Goal: Answer question/provide support

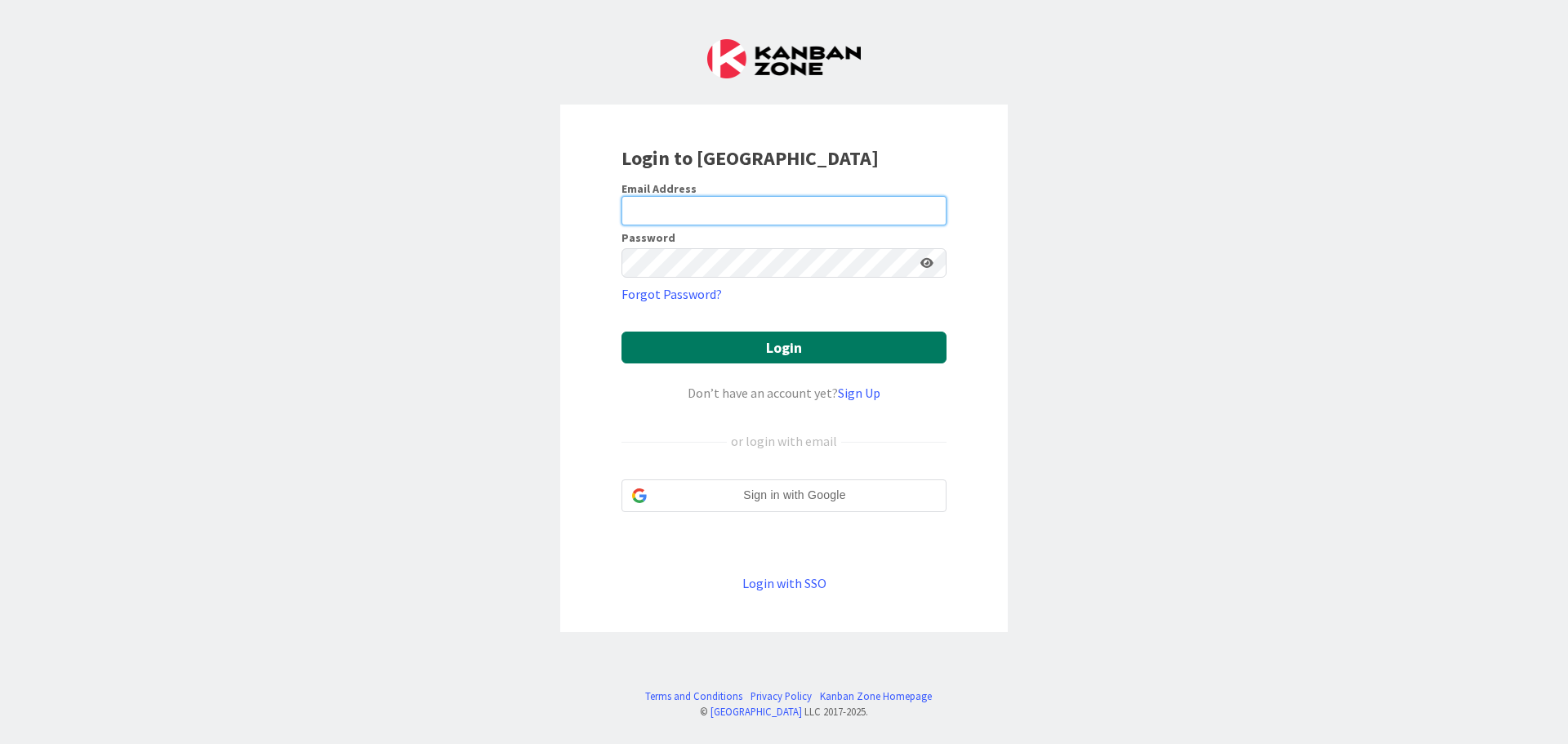
type input "[EMAIL_ADDRESS][DOMAIN_NAME]"
click at [772, 342] on button "Login" at bounding box center [784, 347] width 325 height 32
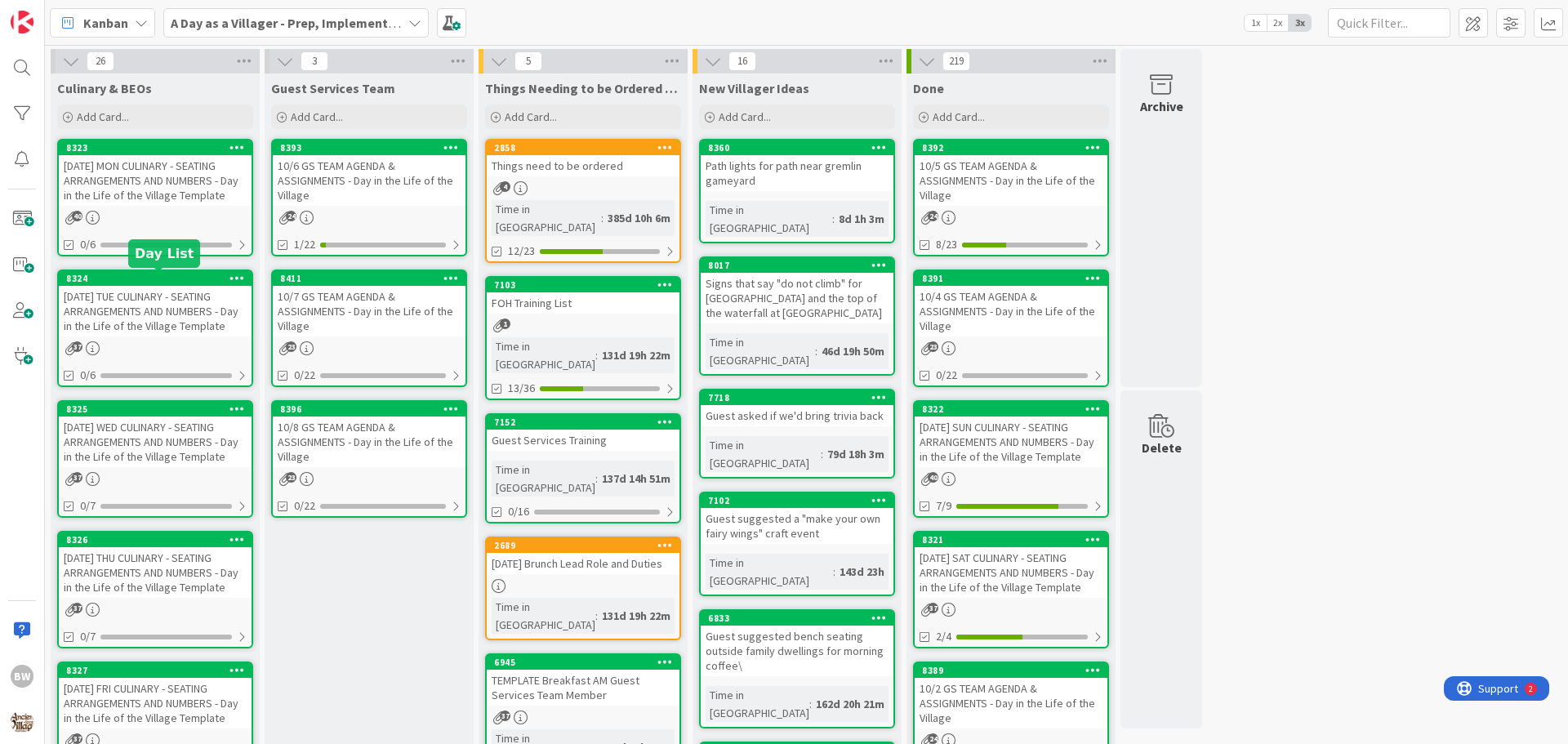
click at [155, 281] on div "8324" at bounding box center [159, 279] width 186 height 12
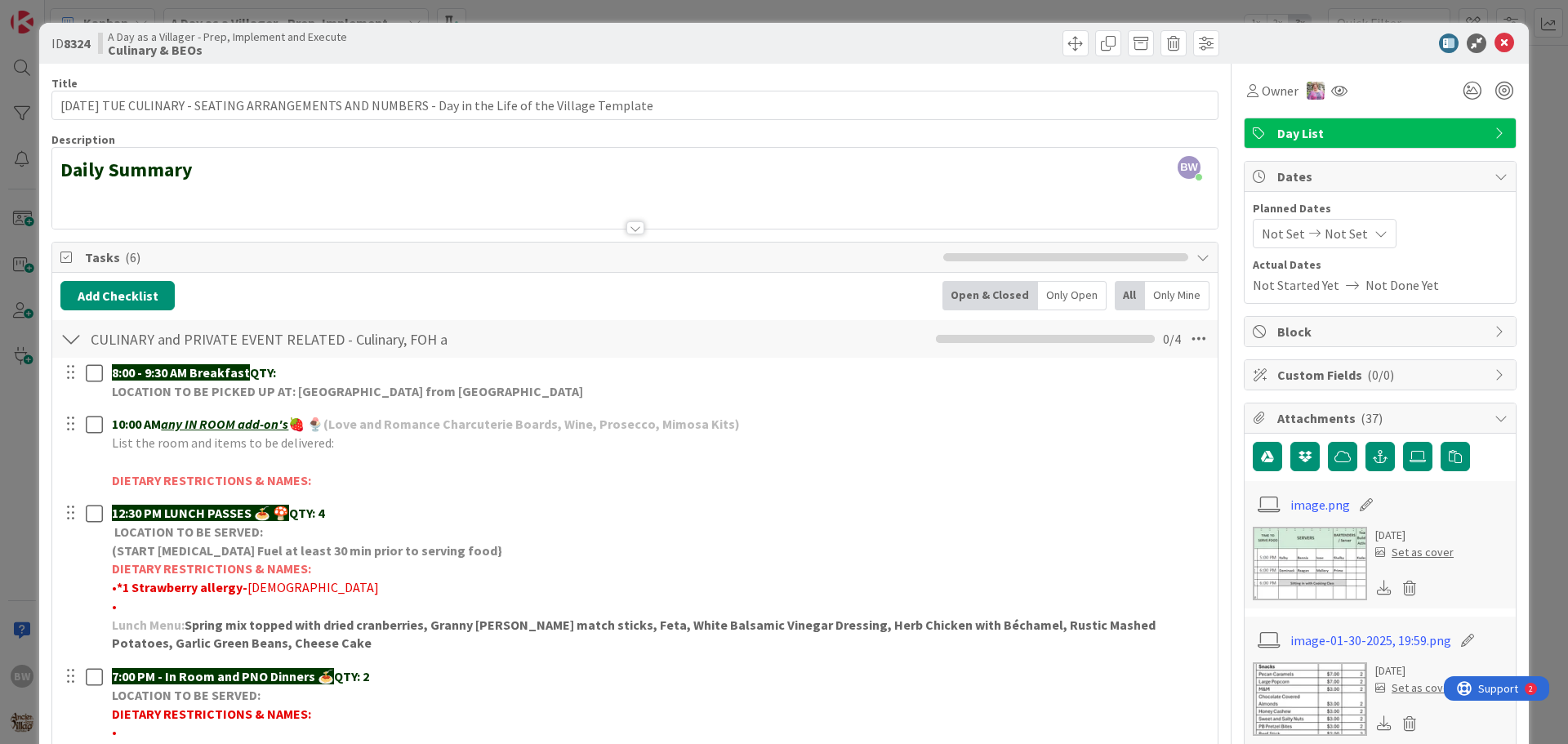
scroll to position [245, 0]
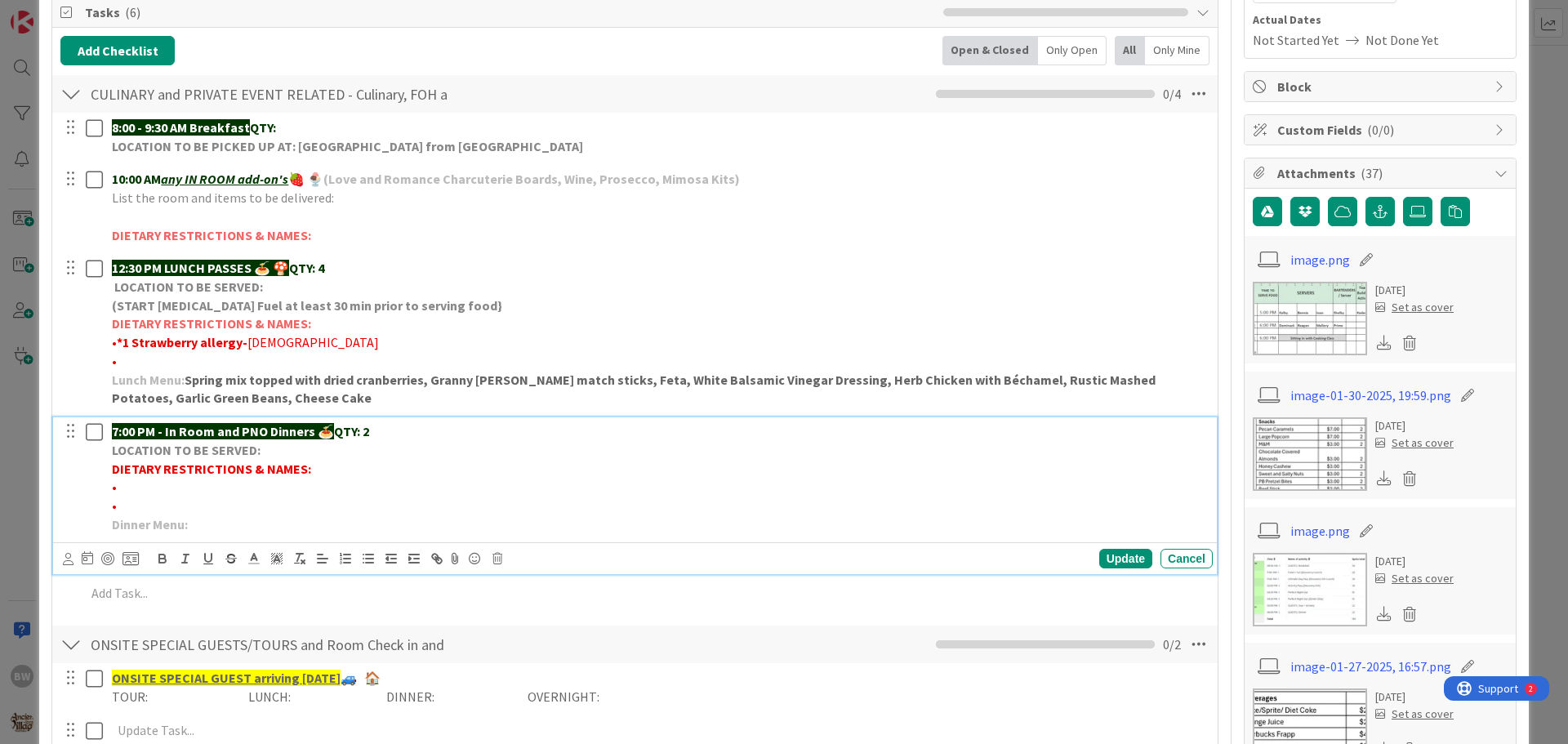
click at [131, 489] on p "•" at bounding box center [659, 487] width 1095 height 19
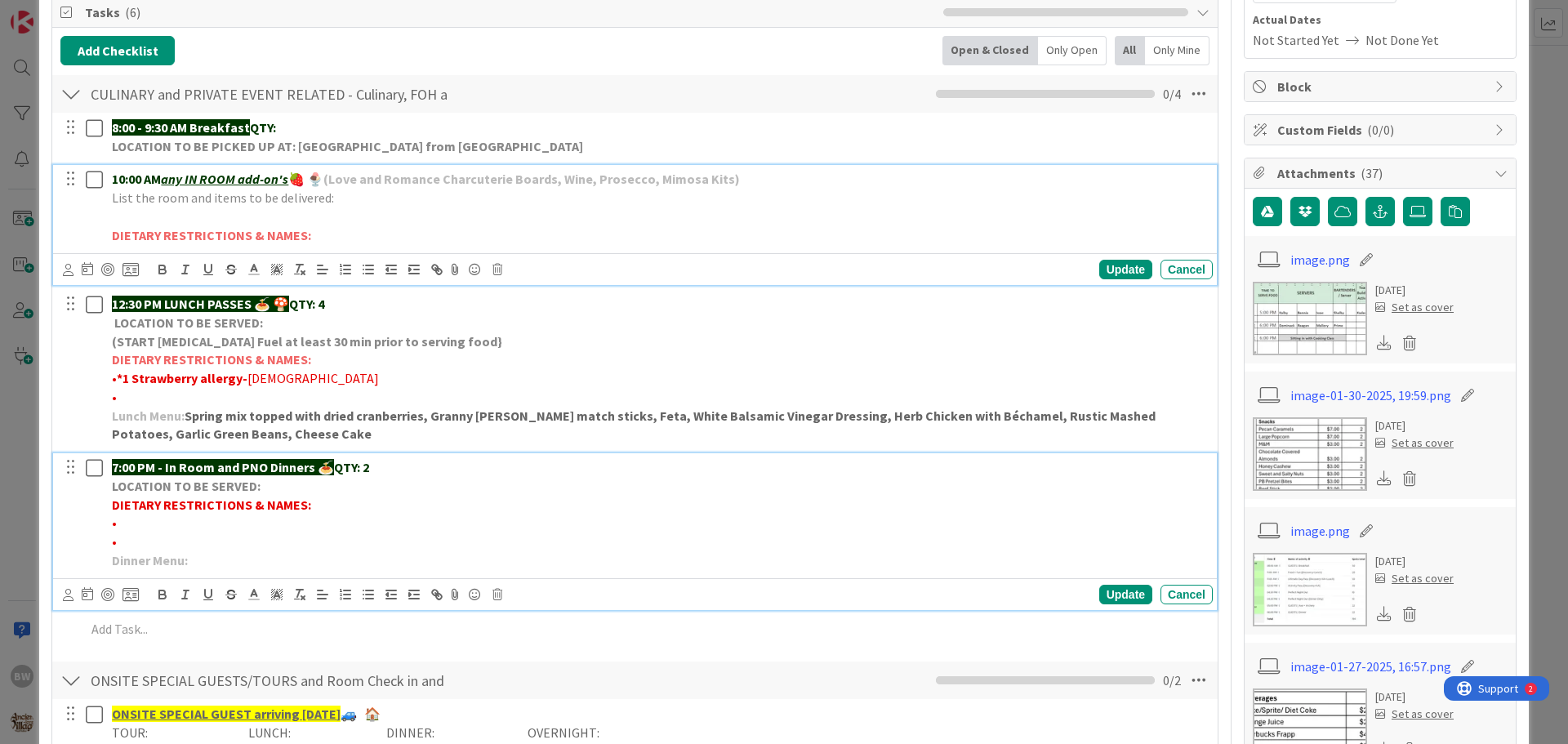
scroll to position [281, 0]
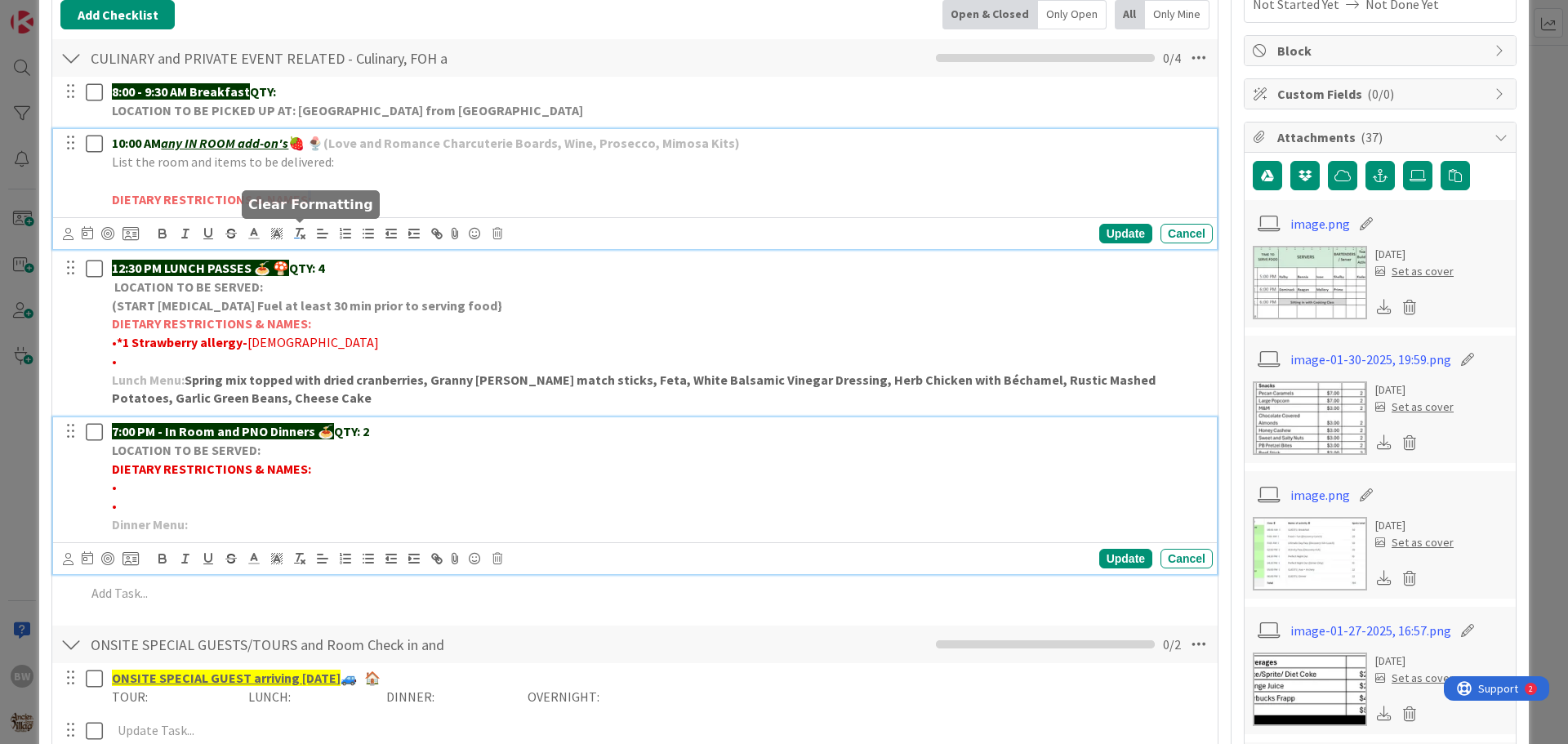
click at [304, 235] on div "10:00 AM any IN ROOM add-on's 🍓 🍨 (Love and Romance Charcuterie Boards, Wine, P…" at bounding box center [635, 189] width 1164 height 120
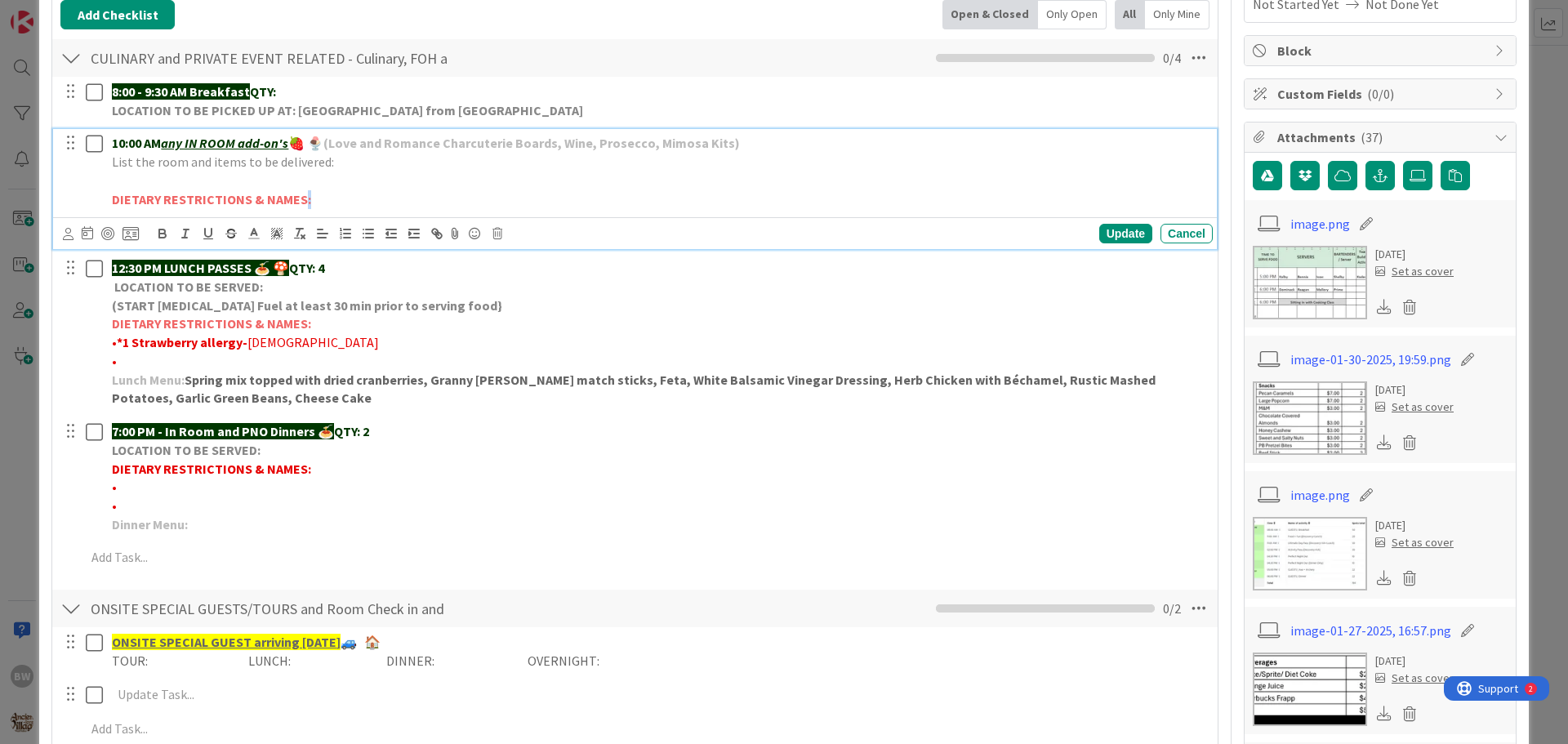
click at [304, 198] on strong "DIETARY RESTRICTIONS & NAMES:" at bounding box center [211, 199] width 199 height 16
drag, startPoint x: 305, startPoint y: 198, endPoint x: 115, endPoint y: 200, distance: 190.0
click at [115, 200] on strong "DIETARY RESTRICTIONS & NAMES:" at bounding box center [211, 199] width 199 height 16
copy strong "DIETARY RESTRICTIONS & NAMES:"
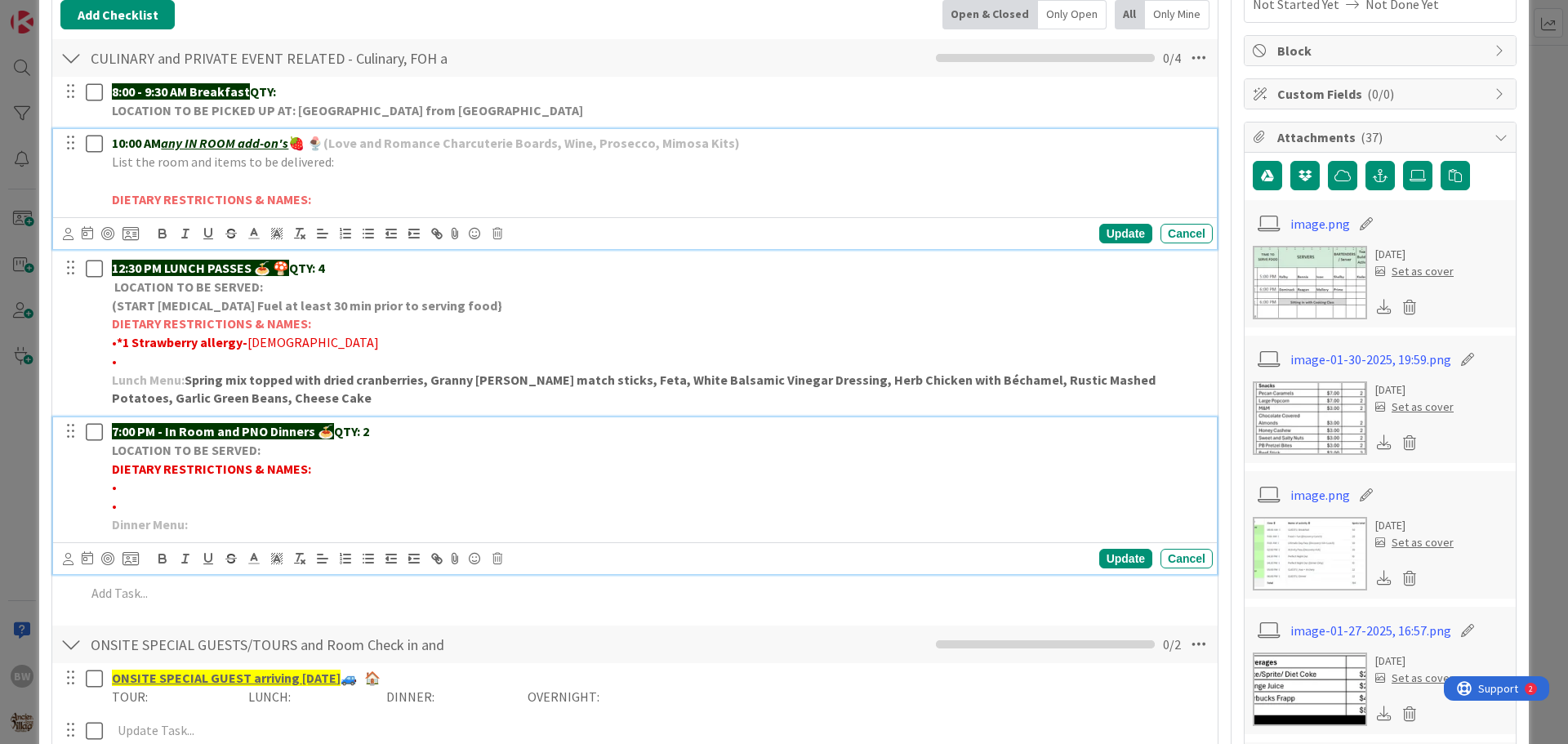
click at [301, 471] on strong "DIETARY RESTRICTIONS & NAMES:" at bounding box center [211, 469] width 199 height 16
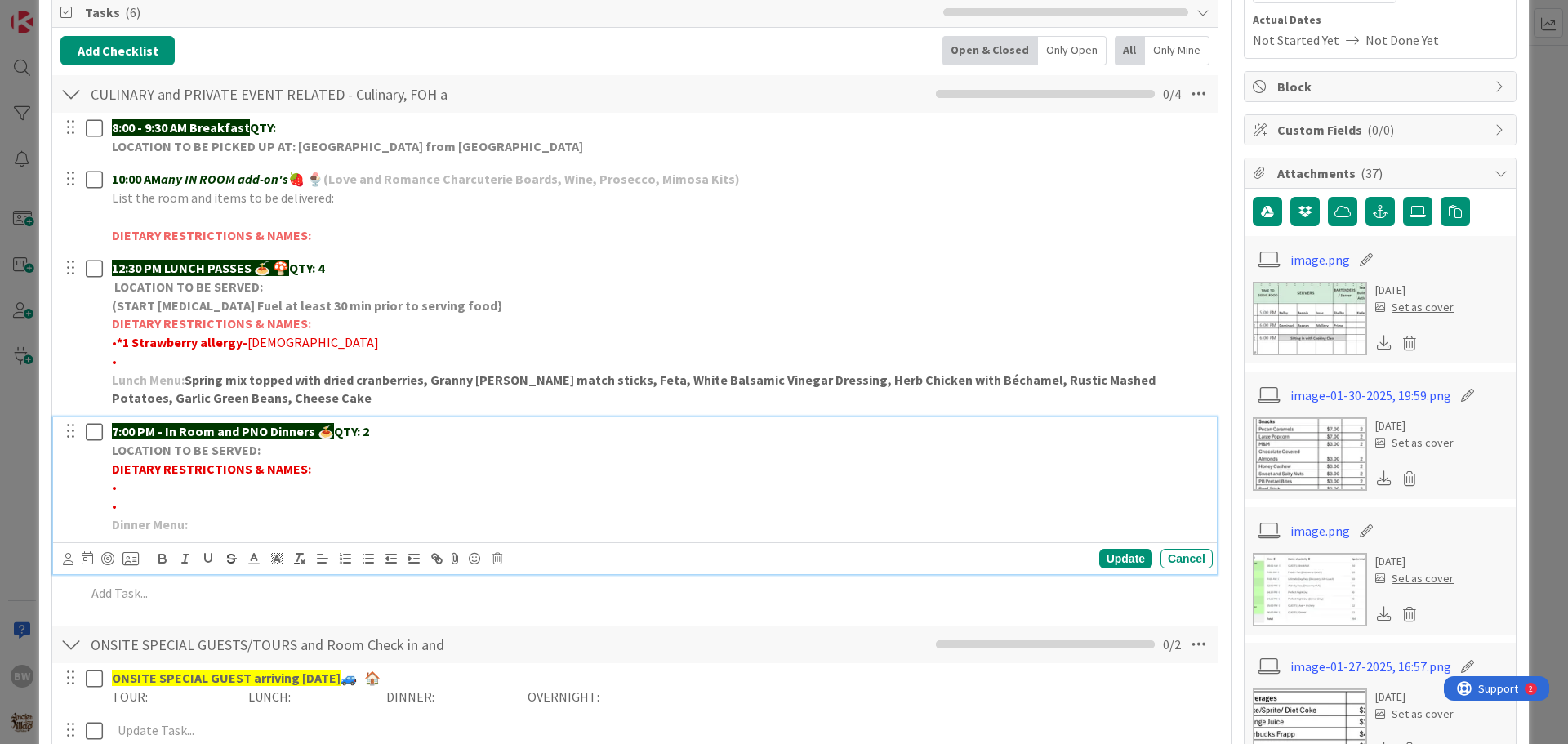
click at [305, 466] on strong "DIETARY RESTRICTIONS & NAMES:" at bounding box center [211, 469] width 199 height 16
drag, startPoint x: 305, startPoint y: 466, endPoint x: 136, endPoint y: 471, distance: 169.1
click at [136, 471] on strong "DIETARY RESTRICTIONS & NAMES:" at bounding box center [211, 469] width 199 height 16
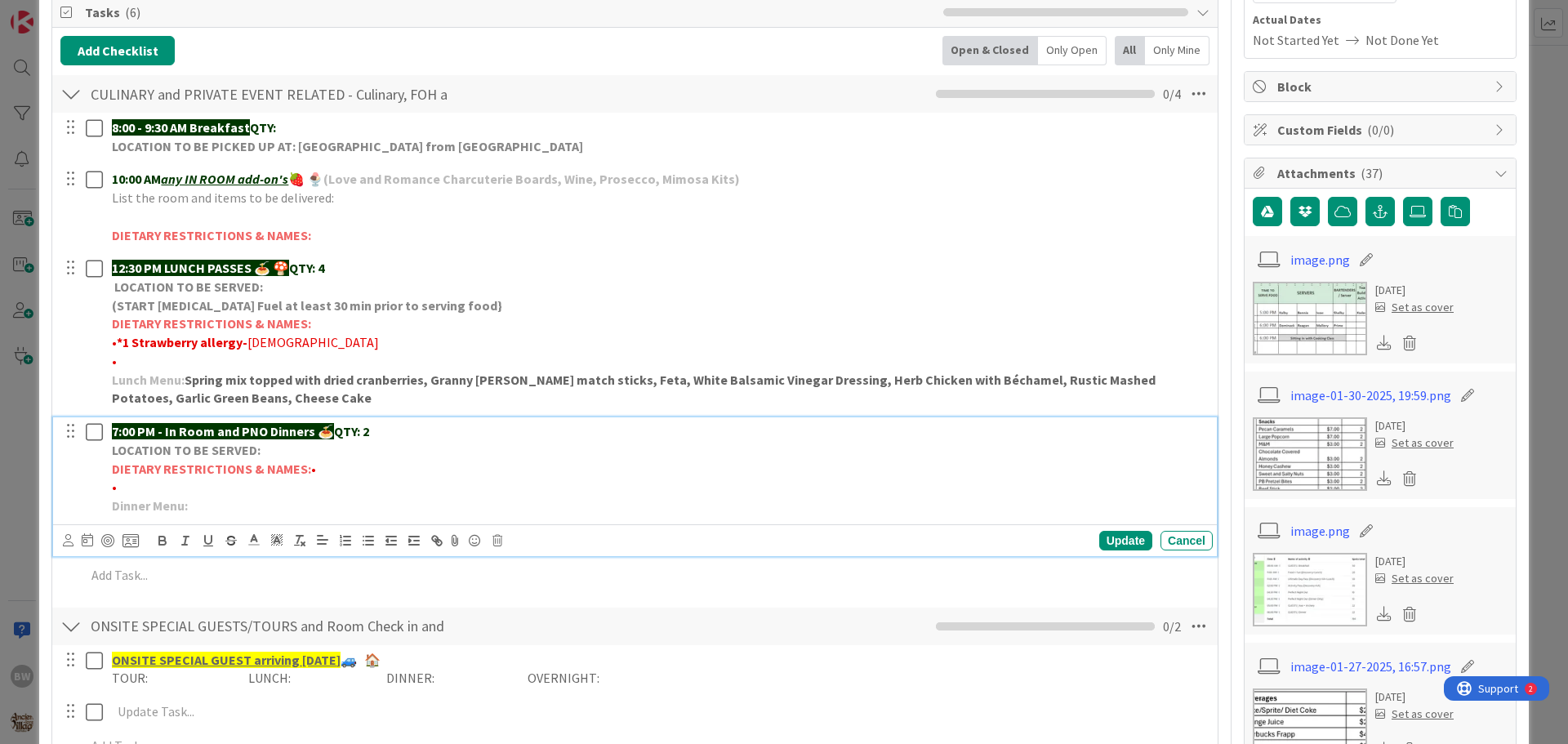
click at [311, 468] on span "•" at bounding box center [313, 469] width 5 height 16
click at [139, 479] on p "DIETARY RESTRICTIONS & NAMES: •" at bounding box center [659, 469] width 1095 height 19
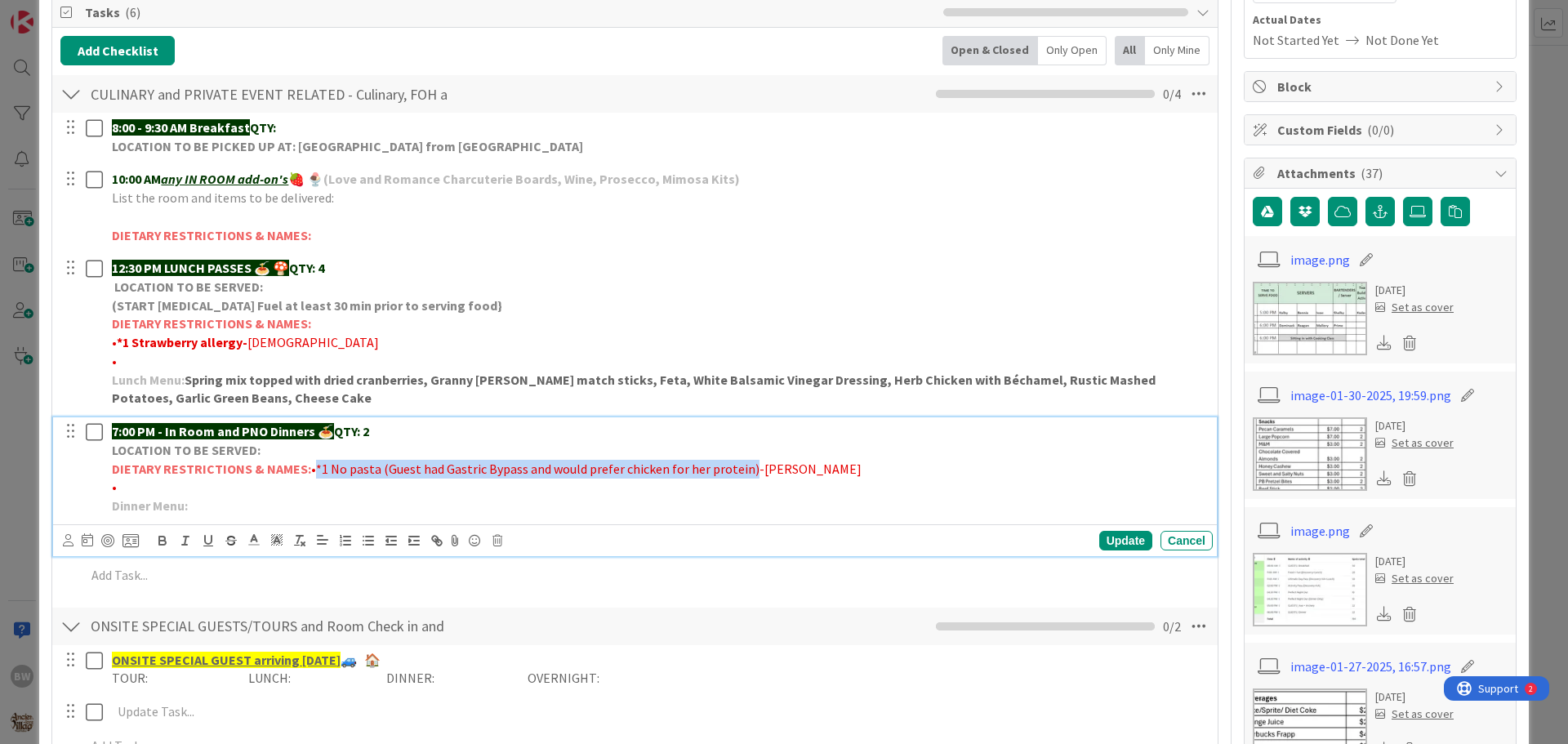
drag, startPoint x: 547, startPoint y: 487, endPoint x: 115, endPoint y: 482, distance: 432.0
click at [311, 477] on span "•*1 No pasta (Guest had Gastric Bypass and would prefer chicken for her protein…" at bounding box center [586, 469] width 551 height 16
click at [162, 548] on icon "button" at bounding box center [162, 541] width 15 height 15
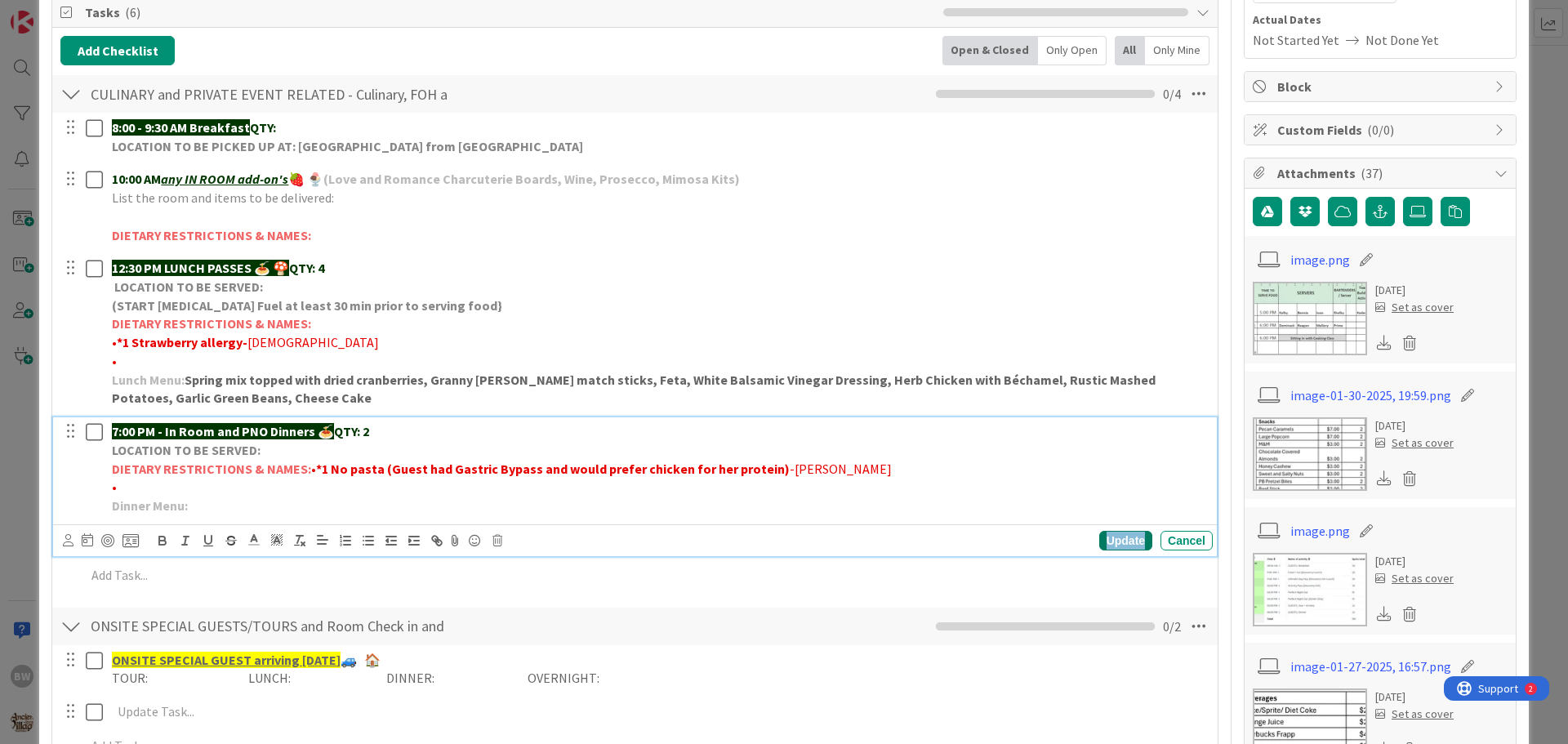
click at [1123, 551] on div "Update" at bounding box center [1125, 541] width 53 height 20
